Goal: Task Accomplishment & Management: Use online tool/utility

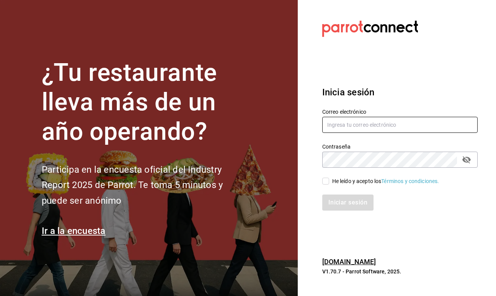
click at [362, 127] on input "text" at bounding box center [399, 125] width 155 height 16
type input "H"
type input "homero.mtzg@gmail.com"
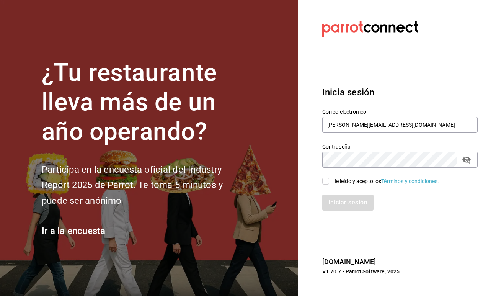
click at [331, 177] on span "He leído y acepto los Términos y condiciones." at bounding box center [384, 181] width 110 height 8
click at [329, 178] on input "He leído y acepto los Términos y condiciones." at bounding box center [325, 181] width 7 height 7
checkbox input "true"
click at [336, 201] on button "Iniciar sesión" at bounding box center [348, 202] width 52 height 16
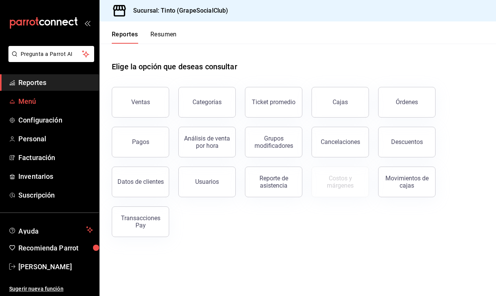
click at [56, 104] on span "Menú" at bounding box center [55, 101] width 75 height 10
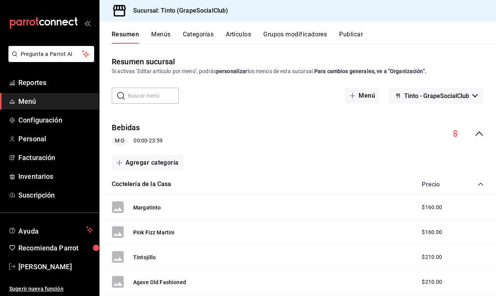
click at [240, 34] on button "Artículos" at bounding box center [238, 37] width 25 height 13
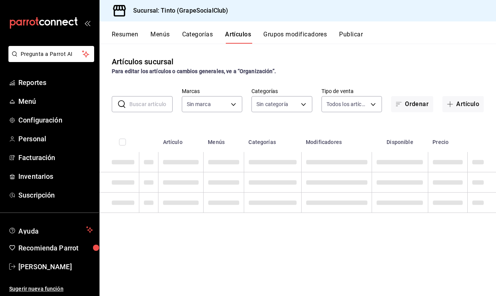
type input "f73be7d5-d364-4573-9d25-9d8d9bf64eb7"
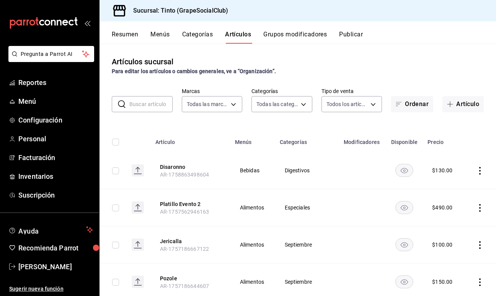
type input "dd3e5616-cde6-48bc-9495-19a702f537b6,292a20cc-8e9c-4724-a071-08b433e719ab,9a689…"
click at [476, 104] on button "Artículo" at bounding box center [463, 104] width 41 height 16
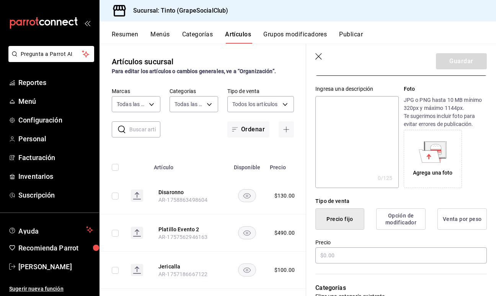
scroll to position [70, 0]
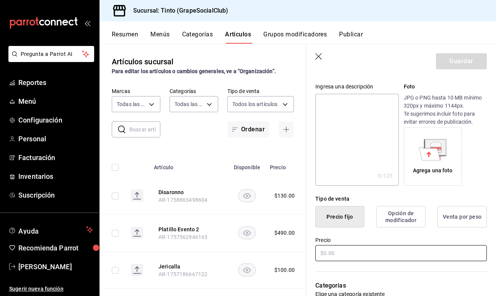
type input "Negroni"
click at [330, 256] on input "text" at bounding box center [400, 253] width 171 height 16
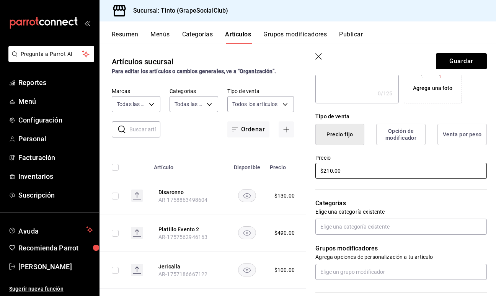
scroll to position [155, 0]
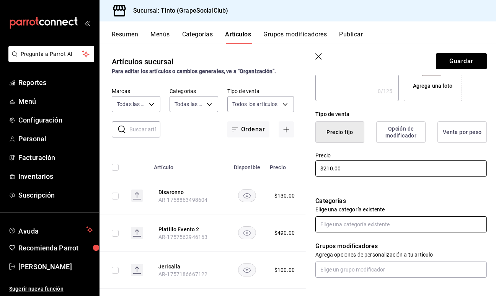
type input "$210.00"
click at [348, 226] on input "text" at bounding box center [400, 224] width 171 height 16
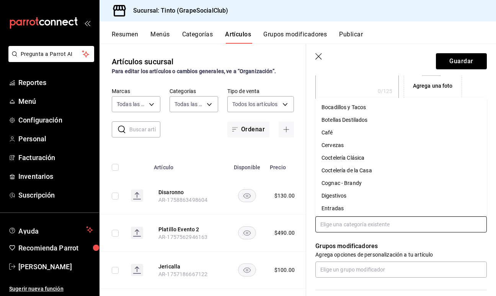
click at [355, 159] on li "Coctelería Clásica" at bounding box center [400, 158] width 171 height 13
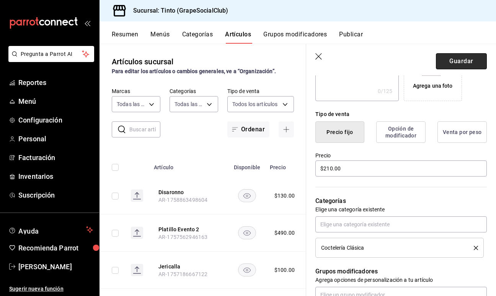
click at [464, 55] on button "Guardar" at bounding box center [461, 61] width 51 height 16
